Goal: Navigation & Orientation: Find specific page/section

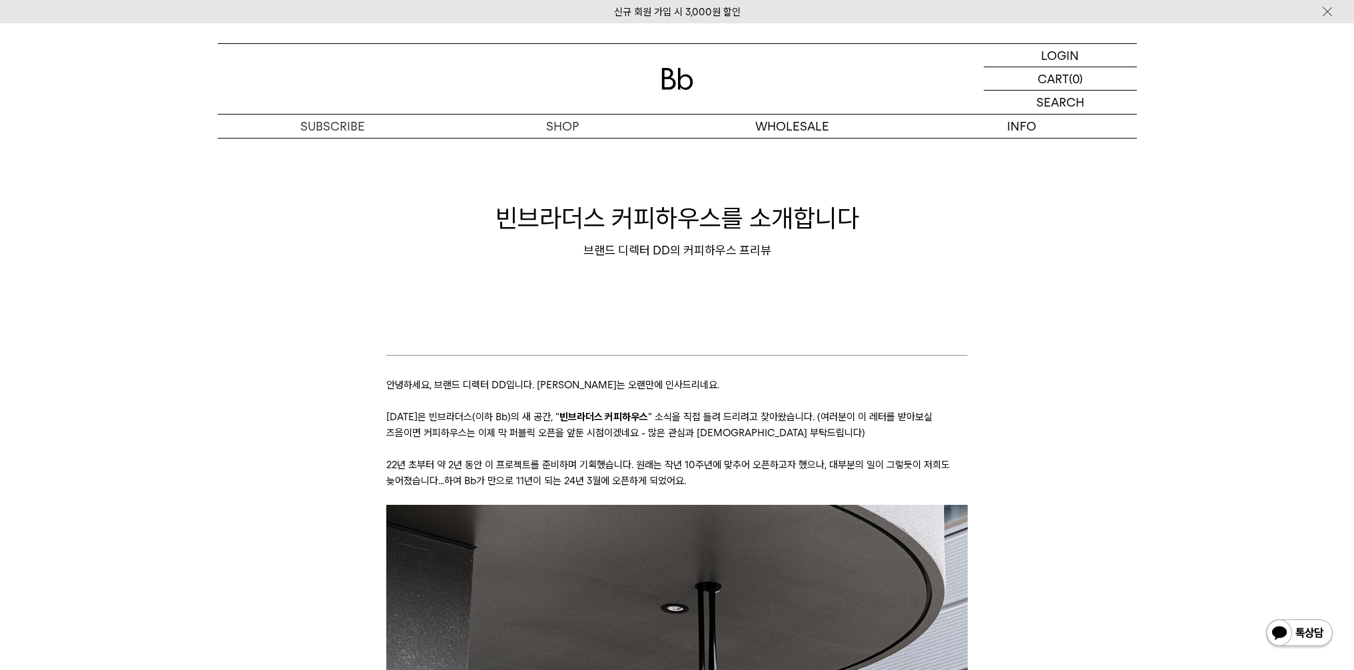
click at [319, 35] on div "LOGIN 로그인 LOGIN 로그인 CART 장바구니 (0) SEARCH 검색 검색폼 ** 추천상품" at bounding box center [677, 80] width 1354 height 115
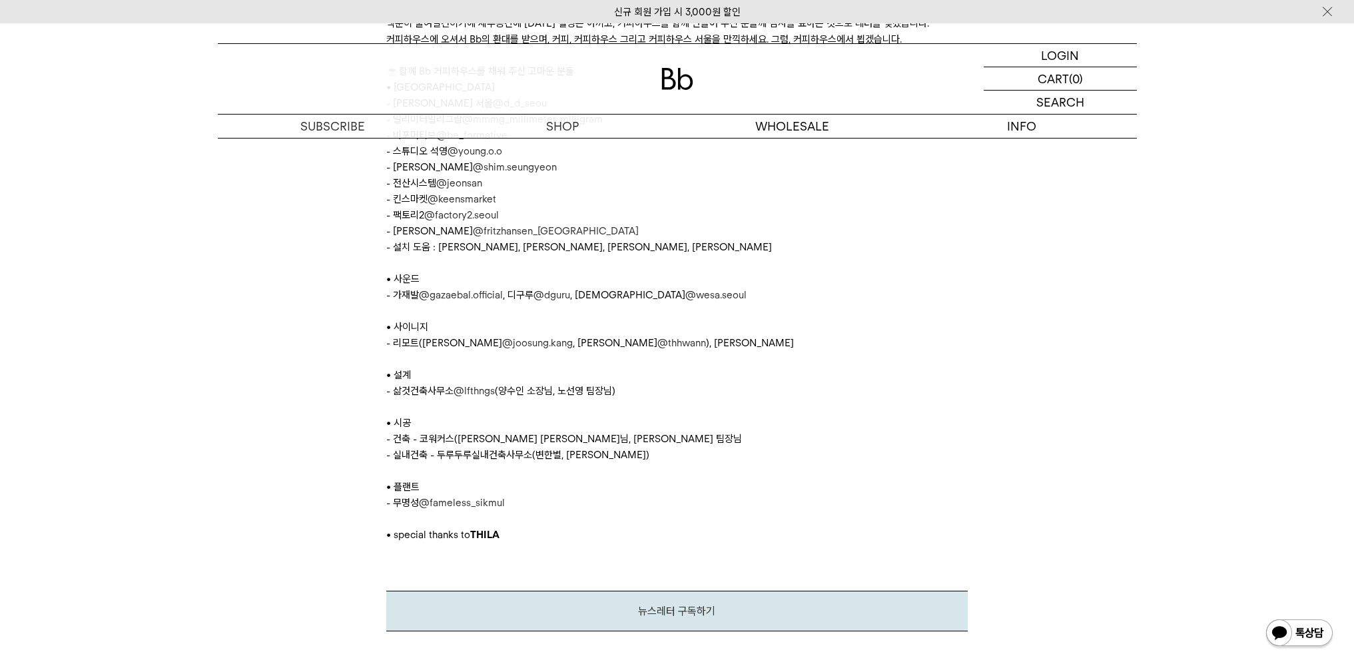
scroll to position [6870, 0]
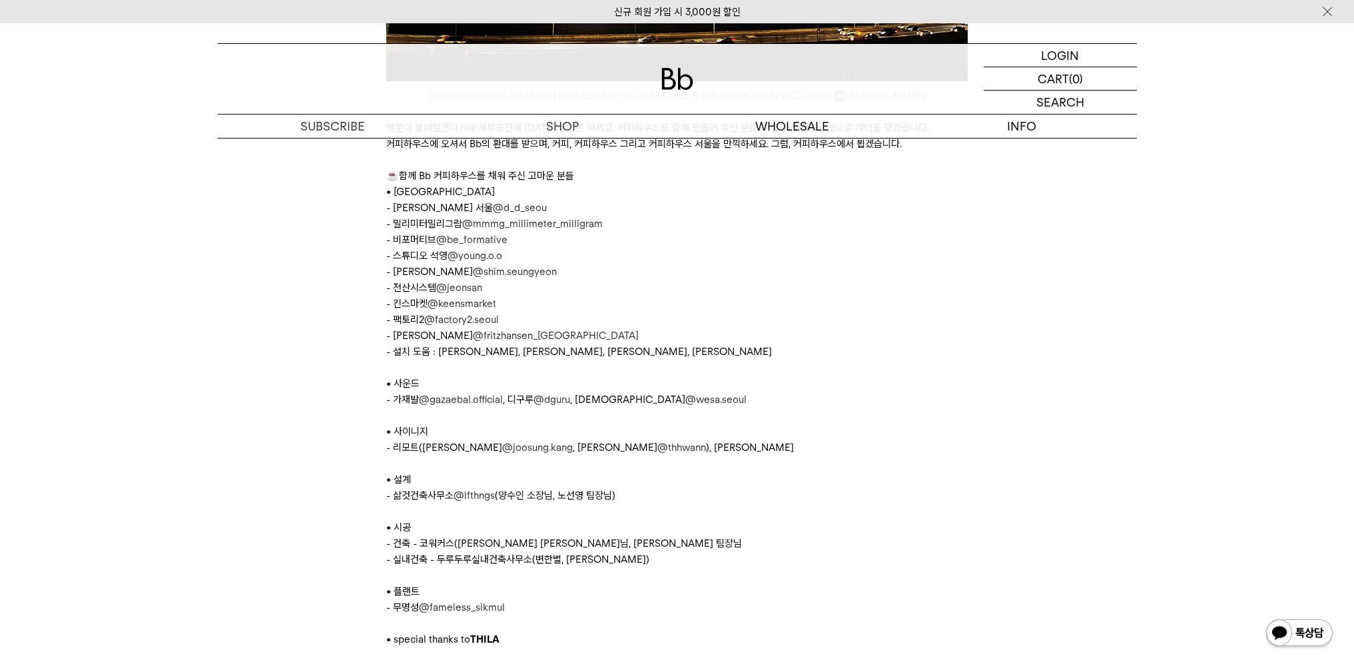
scroll to position [6845, 0]
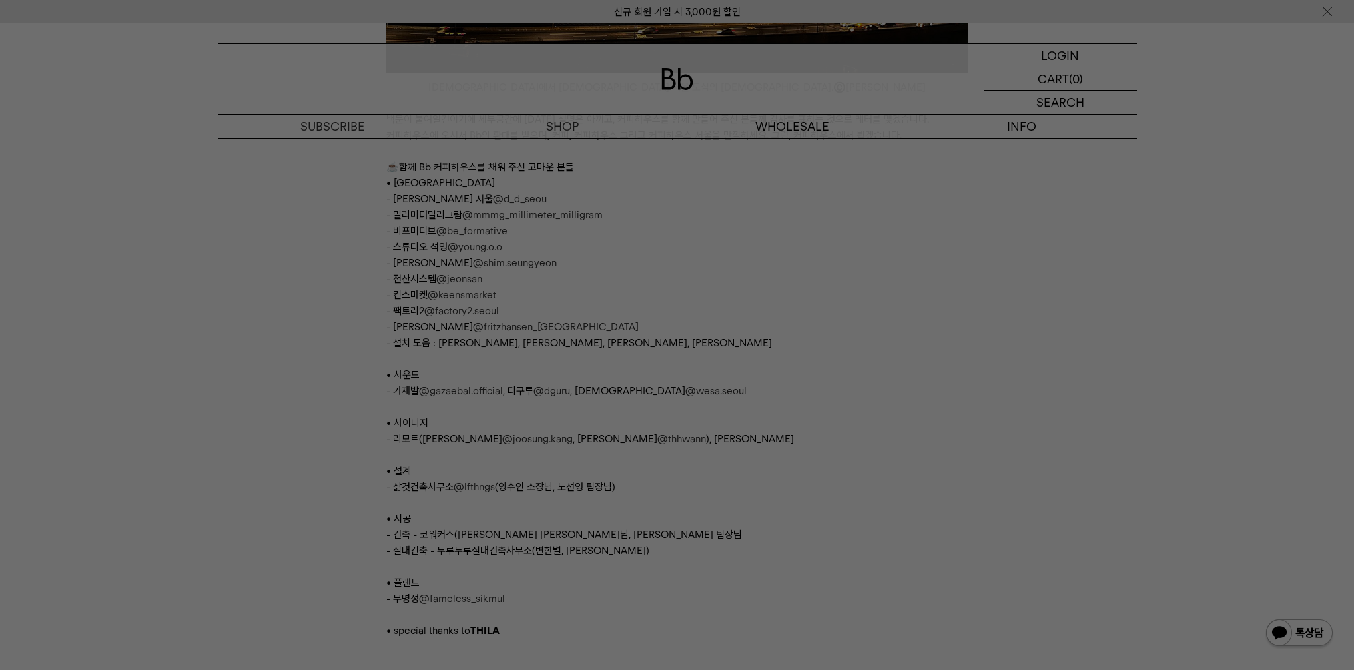
click at [936, 392] on div at bounding box center [677, 335] width 1354 height 670
